Goal: Navigation & Orientation: Find specific page/section

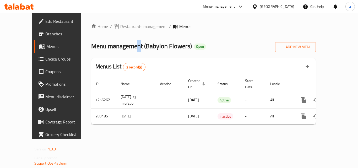
click at [118, 35] on div "Home / Restaurants management / Menus Menu management ( Babylon Flowers ) Open …" at bounding box center [203, 75] width 225 height 105
click at [123, 26] on span "Restaurants management" at bounding box center [143, 26] width 47 height 6
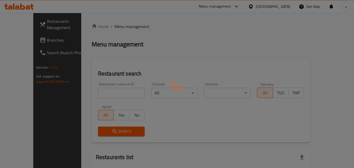
click at [35, 40] on div at bounding box center [177, 84] width 354 height 168
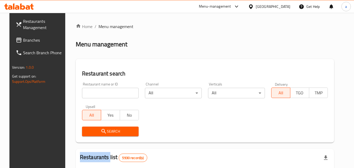
click at [35, 40] on div at bounding box center [177, 84] width 354 height 168
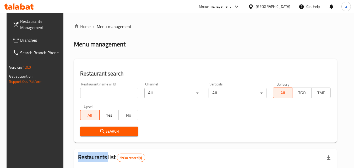
click at [35, 40] on span "Branches" at bounding box center [40, 40] width 41 height 6
